Goal: Information Seeking & Learning: Find specific page/section

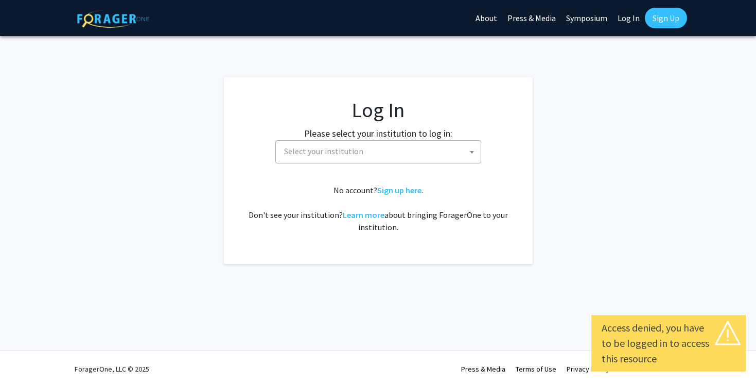
select select
click at [345, 154] on span "Select your institution" at bounding box center [323, 151] width 79 height 10
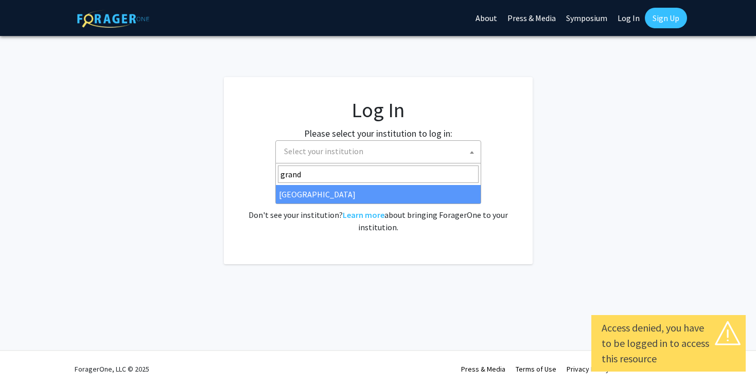
type input "grand"
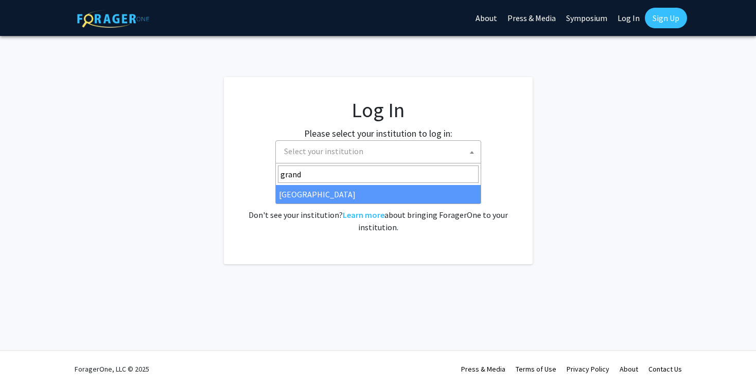
select select "23"
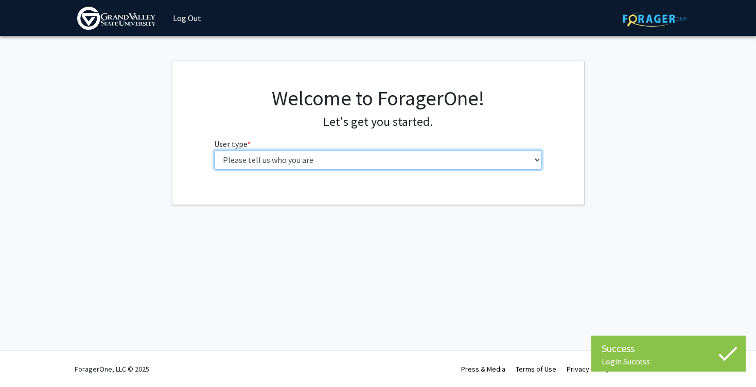
click at [394, 155] on select "Please tell us who you are Undergraduate Student Master's Student Doctoral Cand…" at bounding box center [378, 160] width 328 height 20
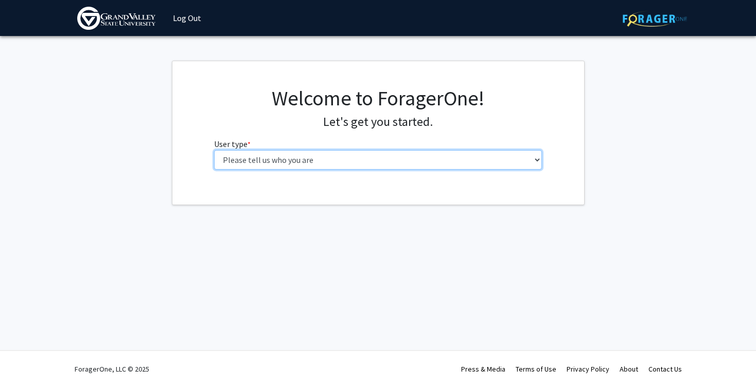
select select "1: undergrad"
click at [214, 150] on select "Please tell us who you are Undergraduate Student Master's Student Doctoral Cand…" at bounding box center [378, 160] width 328 height 20
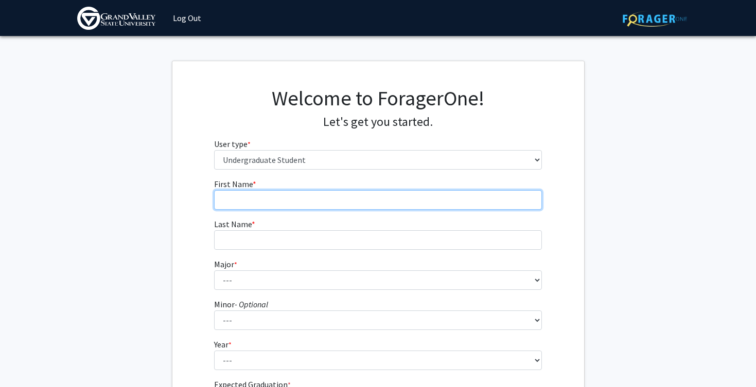
click at [351, 201] on input "First Name * required" at bounding box center [378, 200] width 328 height 20
type input "Lily"
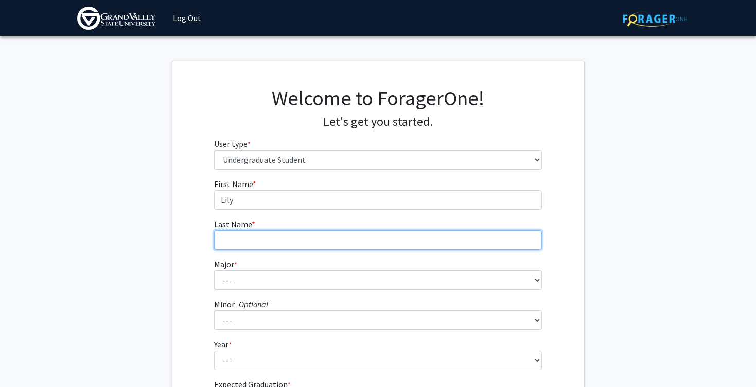
click at [341, 242] on input "Last Name * required" at bounding box center [378, 241] width 328 height 20
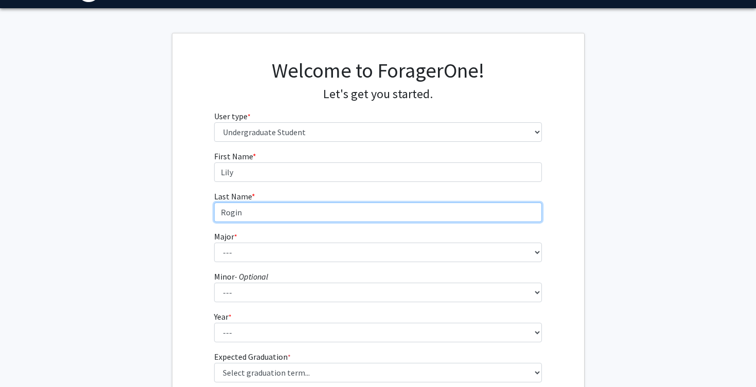
scroll to position [40, 0]
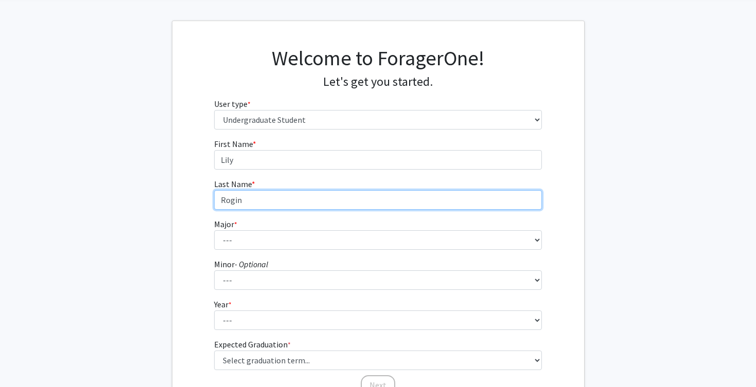
type input "Rogin"
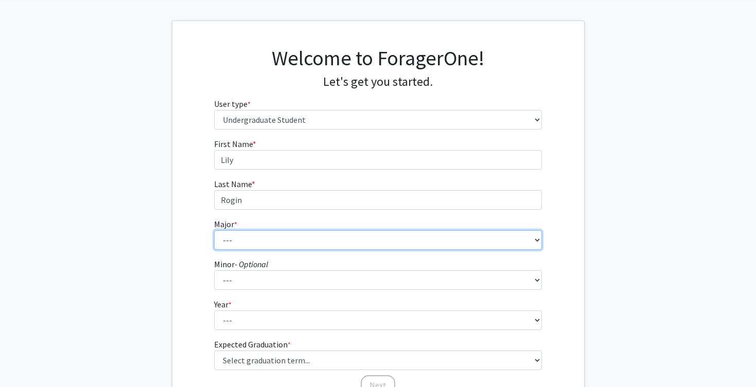
click at [297, 238] on select "--- Advertising and Public Relations Allied Health Science Anthropology Applied…" at bounding box center [378, 241] width 328 height 20
select select "7: 1882"
click at [214, 231] on select "--- Advertising and Public Relations Allied Health Science Anthropology Applied…" at bounding box center [378, 241] width 328 height 20
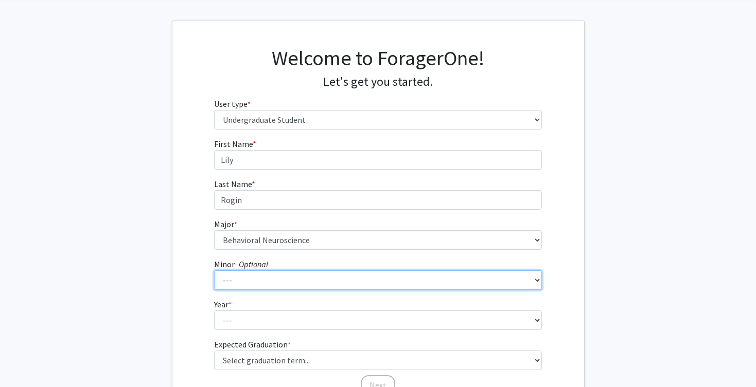
click at [290, 285] on select "--- Accounting Adventure Tourism Management Advertising and Public Relations Af…" at bounding box center [378, 281] width 328 height 20
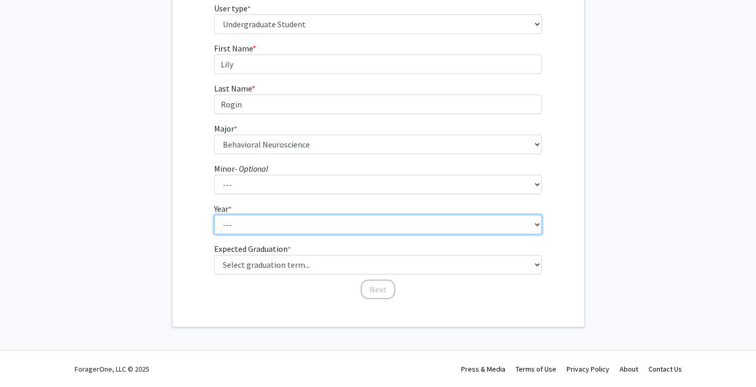
click at [228, 220] on select "--- First-year Sophomore Junior Senior Postbaccalaureate Certificate" at bounding box center [378, 225] width 328 height 20
select select "2: sophomore"
click at [214, 215] on select "--- First-year Sophomore Junior Senior Postbaccalaureate Certificate" at bounding box center [378, 225] width 328 height 20
click at [238, 222] on select "--- First-year Sophomore Junior Senior Postbaccalaureate Certificate" at bounding box center [378, 225] width 328 height 20
click at [214, 215] on select "--- First-year Sophomore Junior Senior Postbaccalaureate Certificate" at bounding box center [378, 225] width 328 height 20
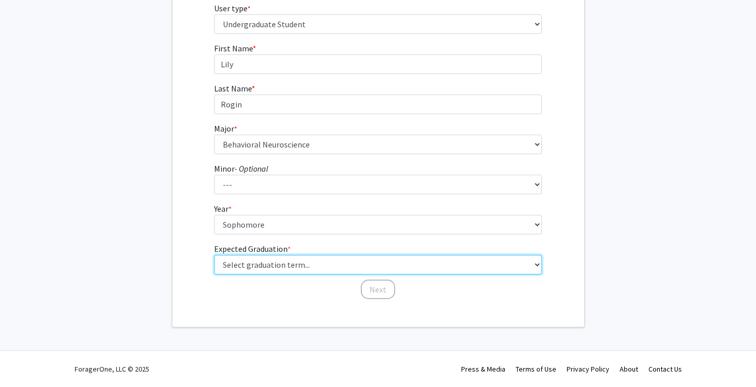
click at [263, 264] on select "Select graduation term... Spring 2025 Summer 2025 Fall 2025 Winter 2025 Spring …" at bounding box center [378, 265] width 328 height 20
select select "11: fall_2027"
click at [214, 255] on select "Select graduation term... Spring 2025 Summer 2025 Fall 2025 Winter 2025 Spring …" at bounding box center [378, 265] width 328 height 20
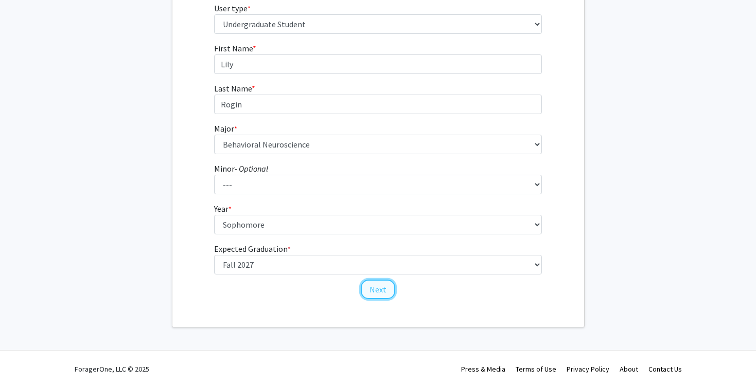
click at [372, 294] on button "Next" at bounding box center [378, 290] width 34 height 20
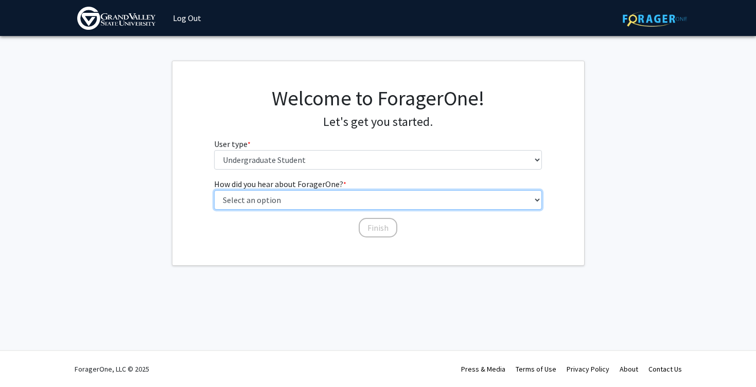
click at [316, 203] on select "Select an option Peer/student recommendation Faculty/staff recommendation Unive…" at bounding box center [378, 200] width 328 height 20
select select "1: peer_recommendation"
click at [214, 190] on select "Select an option Peer/student recommendation Faculty/staff recommendation Unive…" at bounding box center [378, 200] width 328 height 20
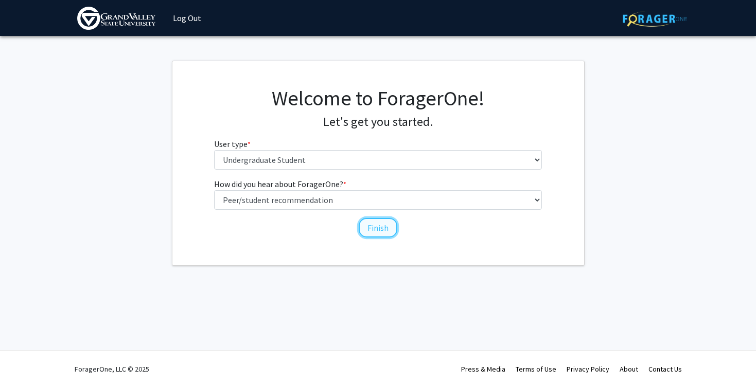
click at [386, 230] on button "Finish" at bounding box center [378, 228] width 39 height 20
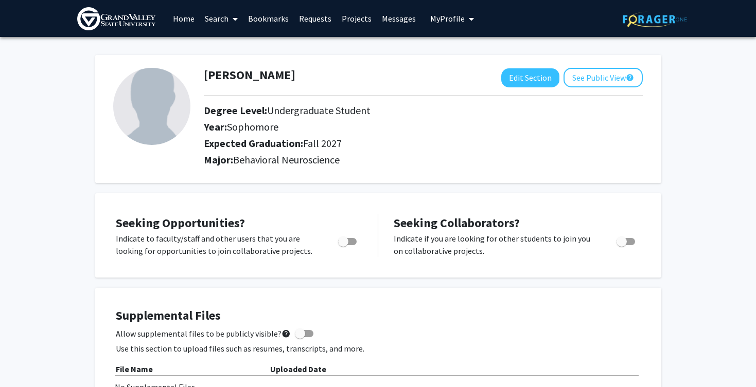
click at [228, 18] on span at bounding box center [232, 19] width 9 height 36
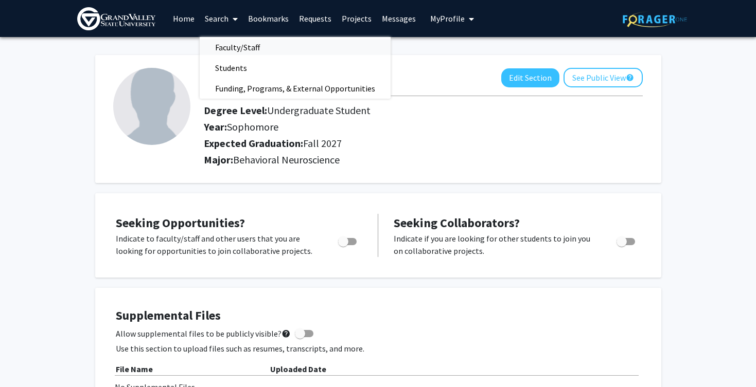
click at [233, 49] on span "Faculty/Staff" at bounding box center [238, 47] width 76 height 21
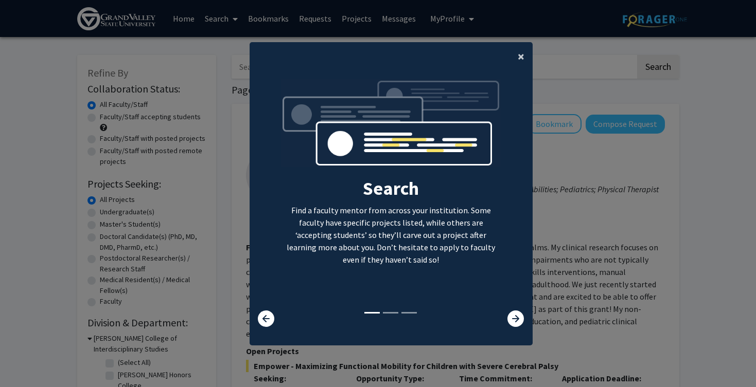
click at [514, 57] on button "×" at bounding box center [520, 56] width 23 height 29
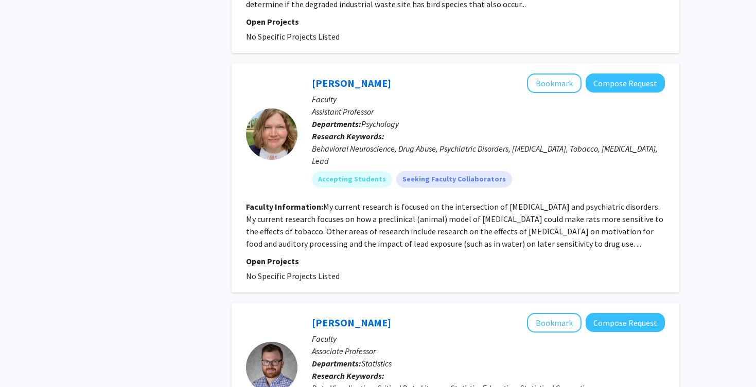
scroll to position [2543, 0]
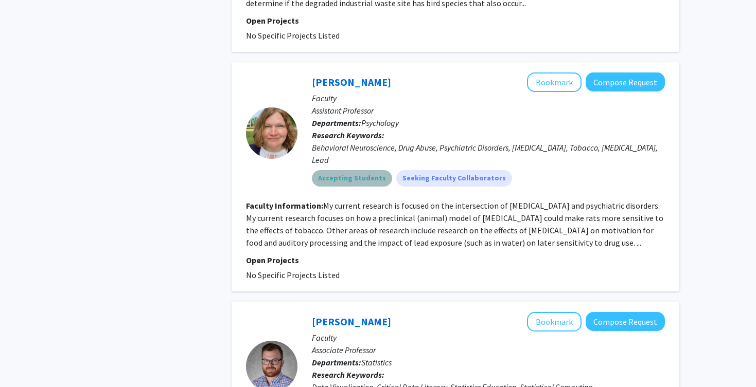
click at [361, 170] on mat-chip "Accepting Students" at bounding box center [352, 178] width 80 height 16
click at [347, 201] on fg-read-more "My current research is focused on the intersection of [MEDICAL_DATA] and psychi…" at bounding box center [454, 224] width 417 height 47
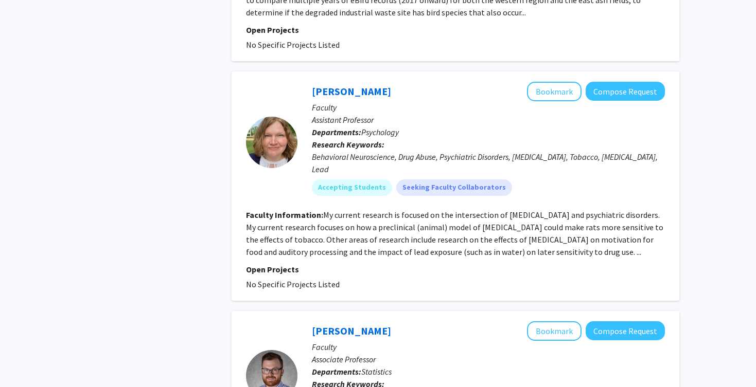
scroll to position [2524, 0]
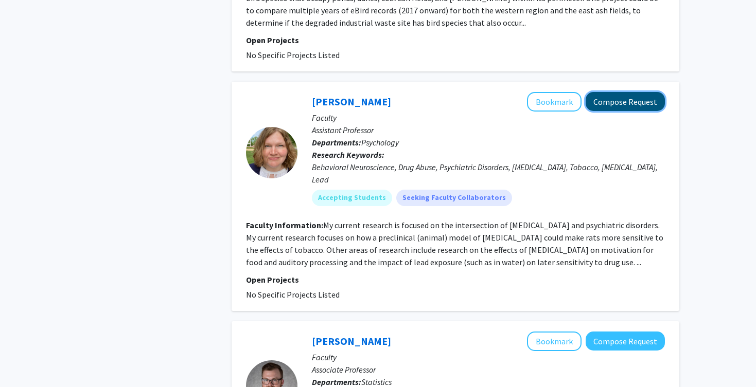
click at [618, 92] on button "Compose Request" at bounding box center [625, 101] width 79 height 19
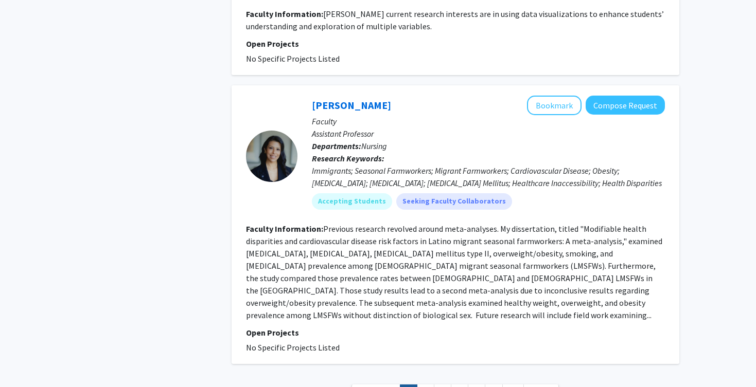
scroll to position [2992, 0]
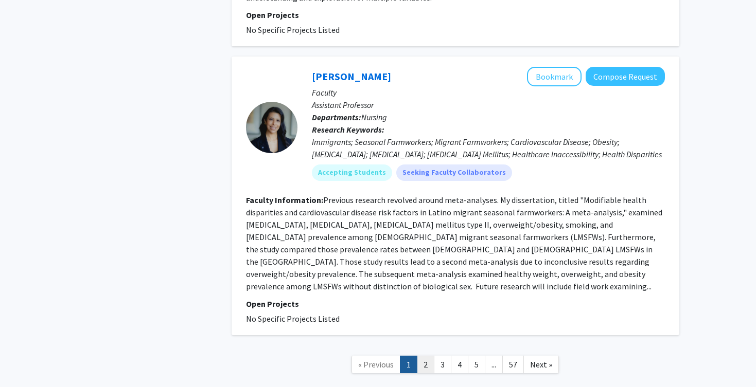
click at [423, 356] on link "2" at bounding box center [425, 365] width 17 height 18
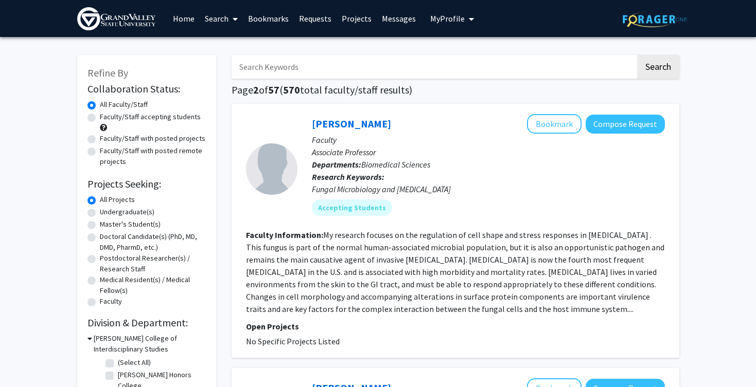
click at [297, 62] on input "Search Keywords" at bounding box center [434, 67] width 404 height 24
type input "[PERSON_NAME]"
click at [637, 55] on button "Search" at bounding box center [658, 67] width 42 height 24
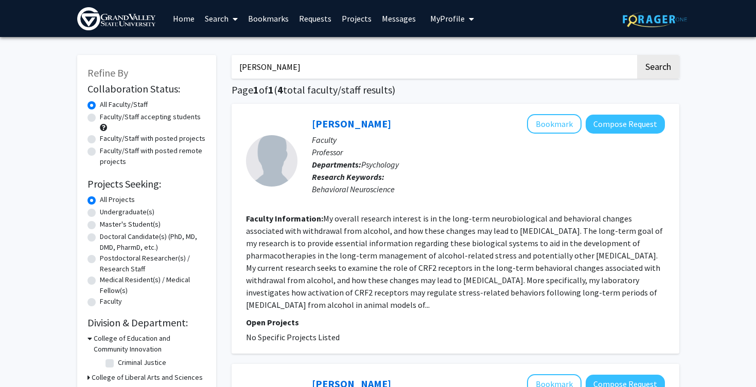
click at [278, 67] on input "[PERSON_NAME]" at bounding box center [434, 67] width 404 height 24
click at [672, 69] on button "Search" at bounding box center [658, 67] width 42 height 24
